Goal: Task Accomplishment & Management: Manage account settings

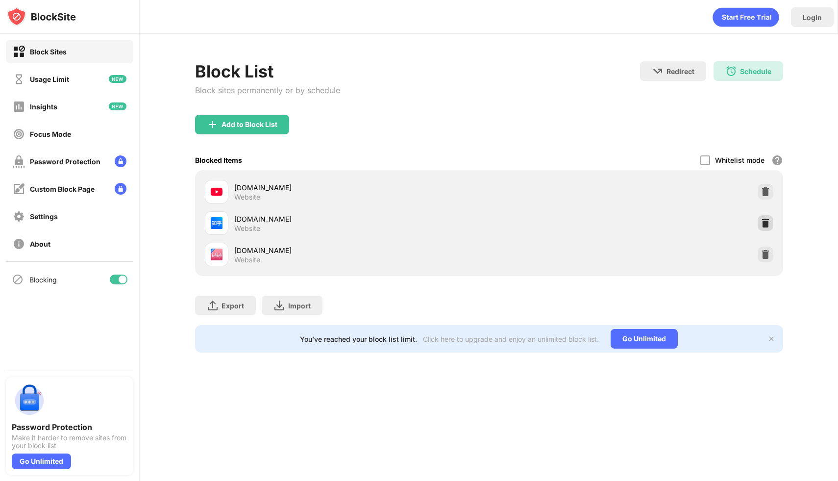
click at [769, 220] on img at bounding box center [765, 223] width 10 height 10
